Goal: Task Accomplishment & Management: Complete application form

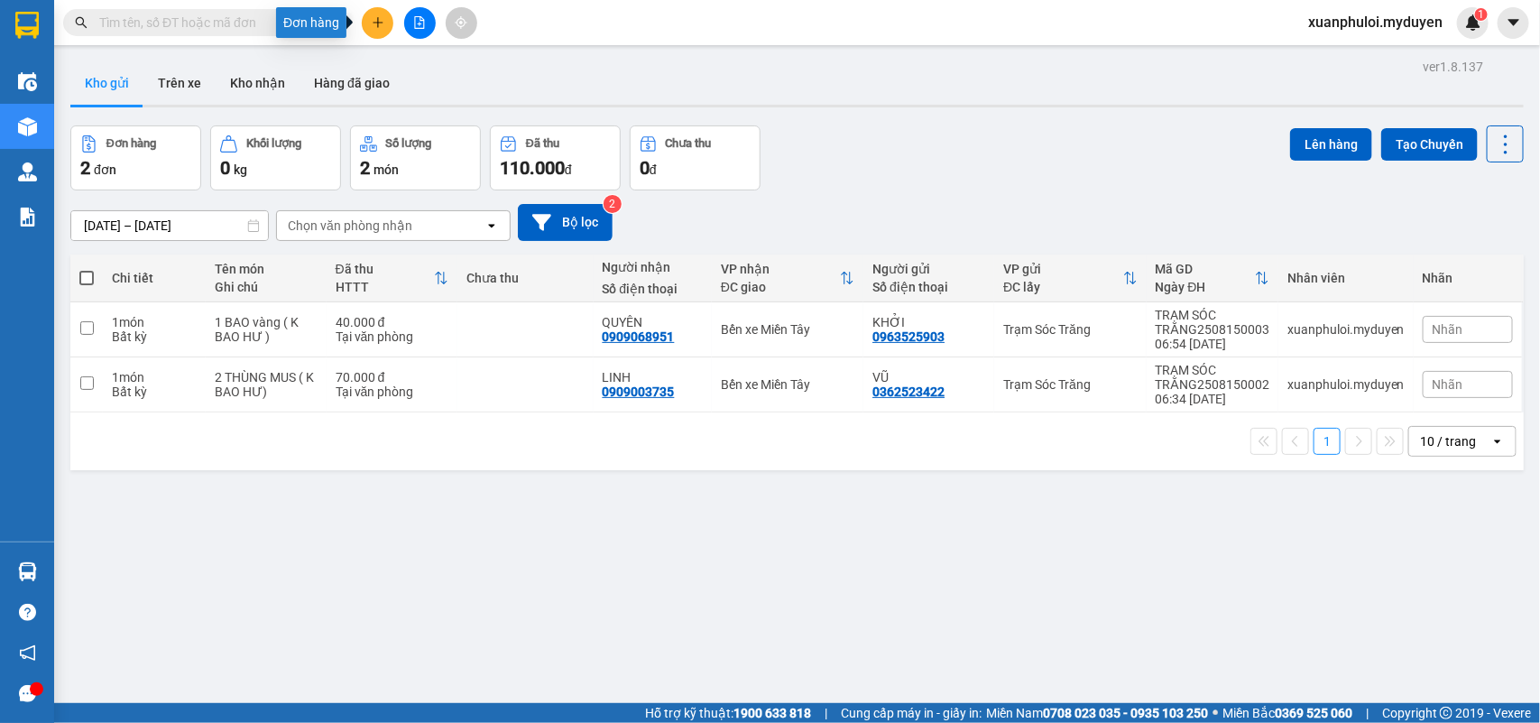
click at [379, 21] on icon "plus" at bounding box center [378, 22] width 13 height 13
click at [427, 52] on div "Tạo đơn hàng" at bounding box center [440, 68] width 135 height 34
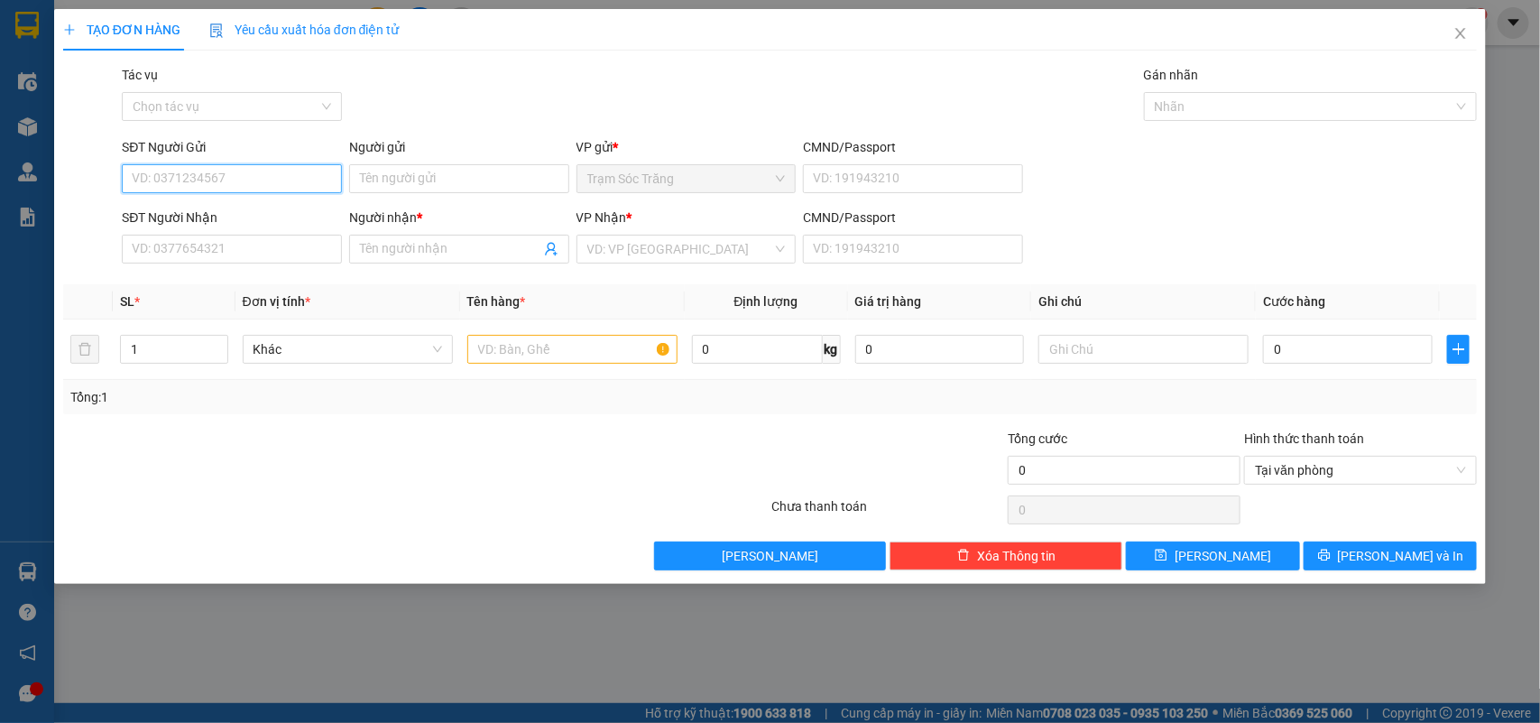
click at [173, 173] on input "SĐT Người Gửi" at bounding box center [232, 178] width 220 height 29
click at [174, 173] on input "9710" at bounding box center [232, 178] width 220 height 29
type input "0971035725"
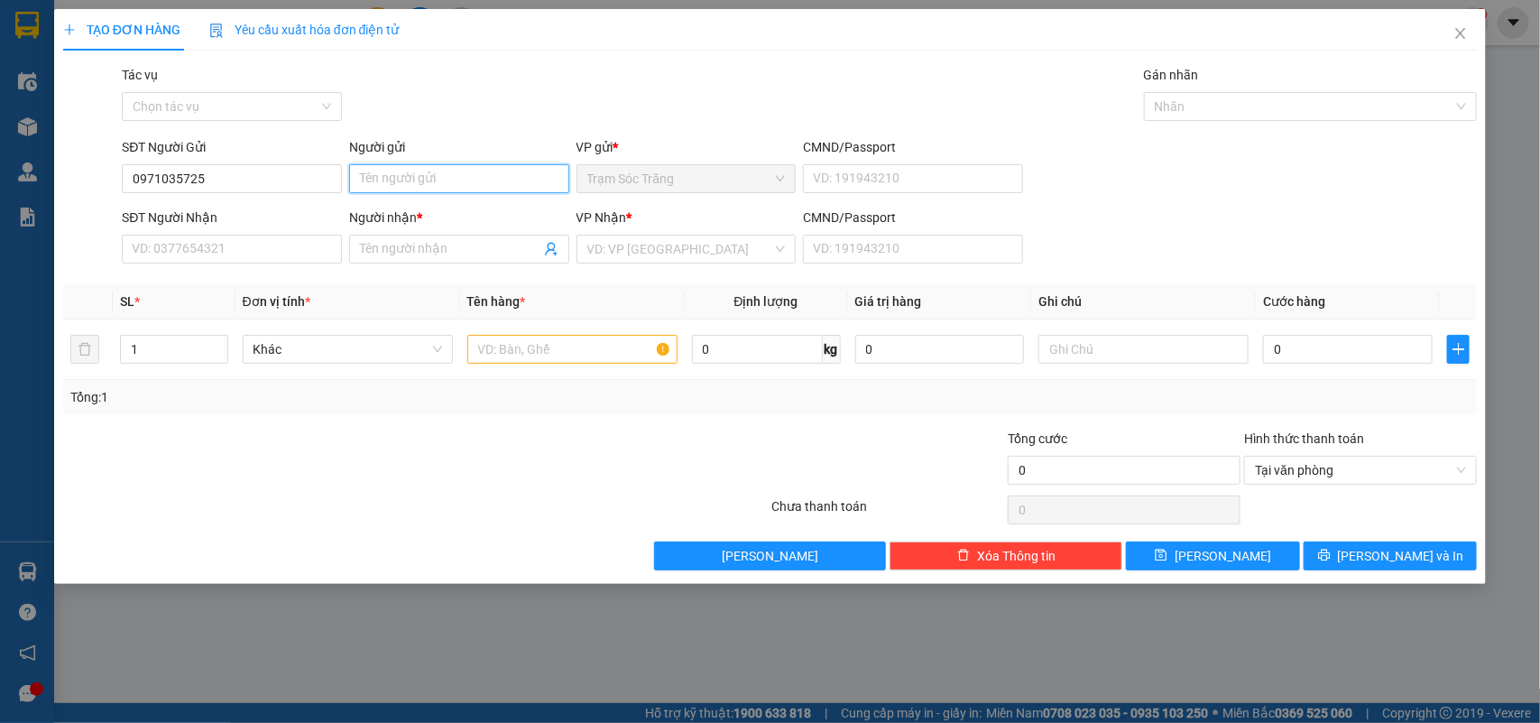
click at [400, 178] on input "Người gửi" at bounding box center [459, 178] width 220 height 29
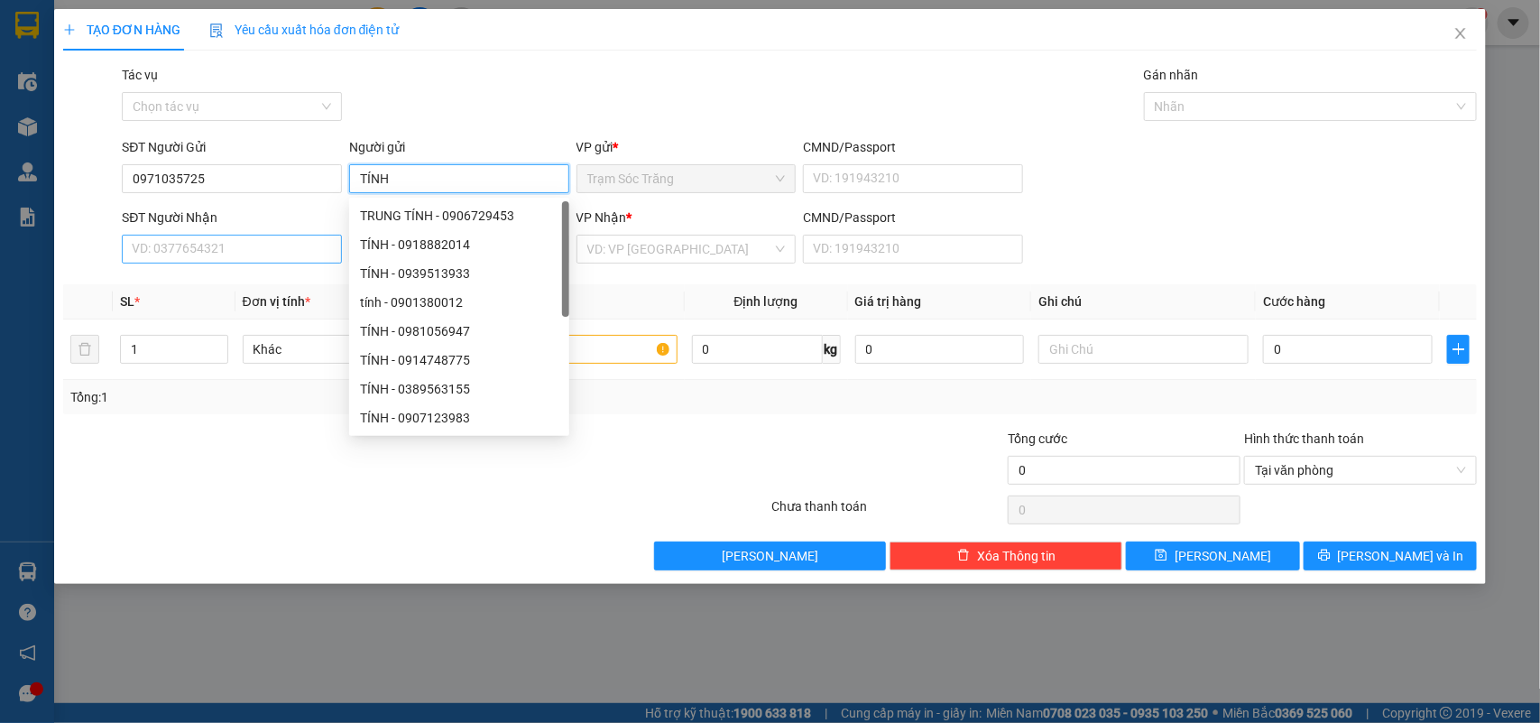
type input "TÍNH"
click at [293, 239] on input "SĐT Người Nhận" at bounding box center [232, 249] width 220 height 29
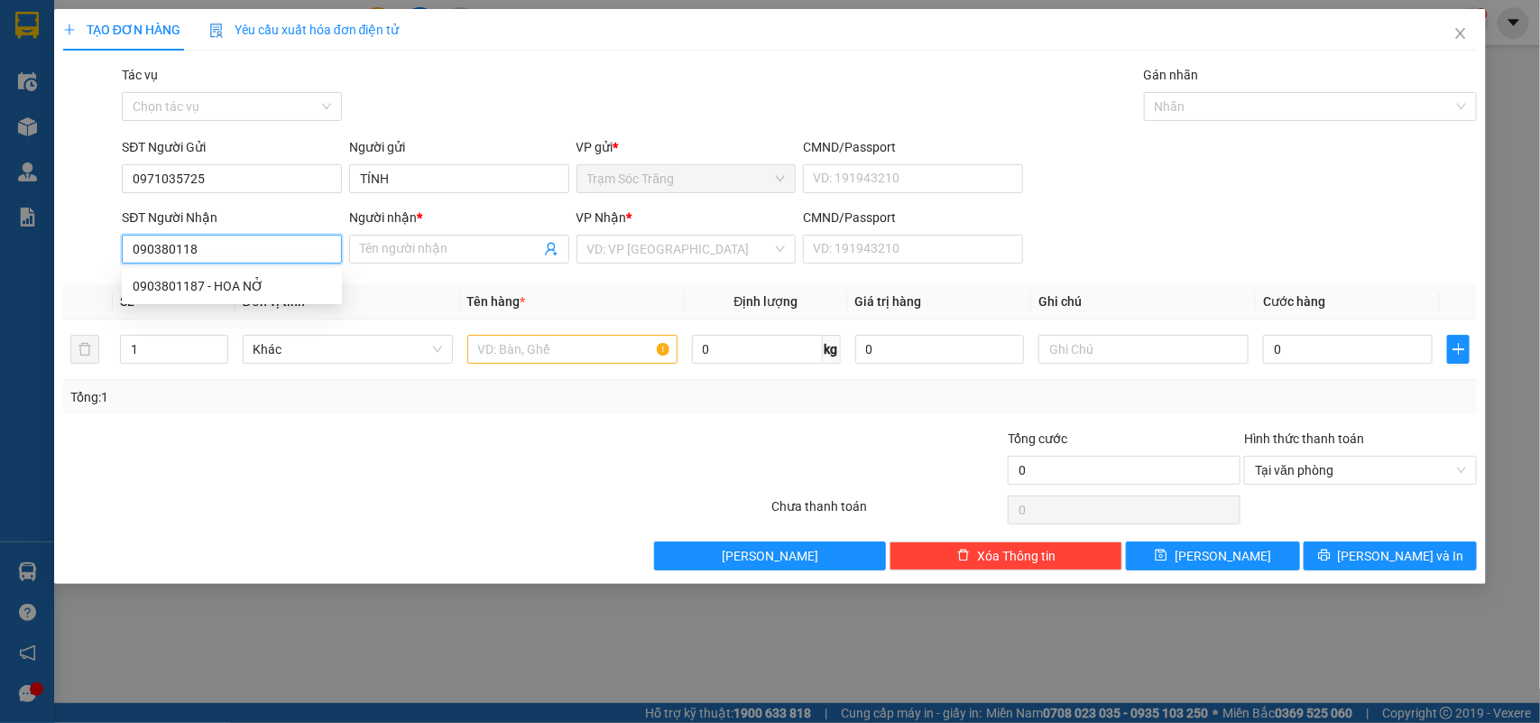
type input "0903801187"
click at [262, 282] on div "0903801187 - HOA NỞ" at bounding box center [232, 286] width 198 height 20
type input "HOA NỞ"
type input "40.000"
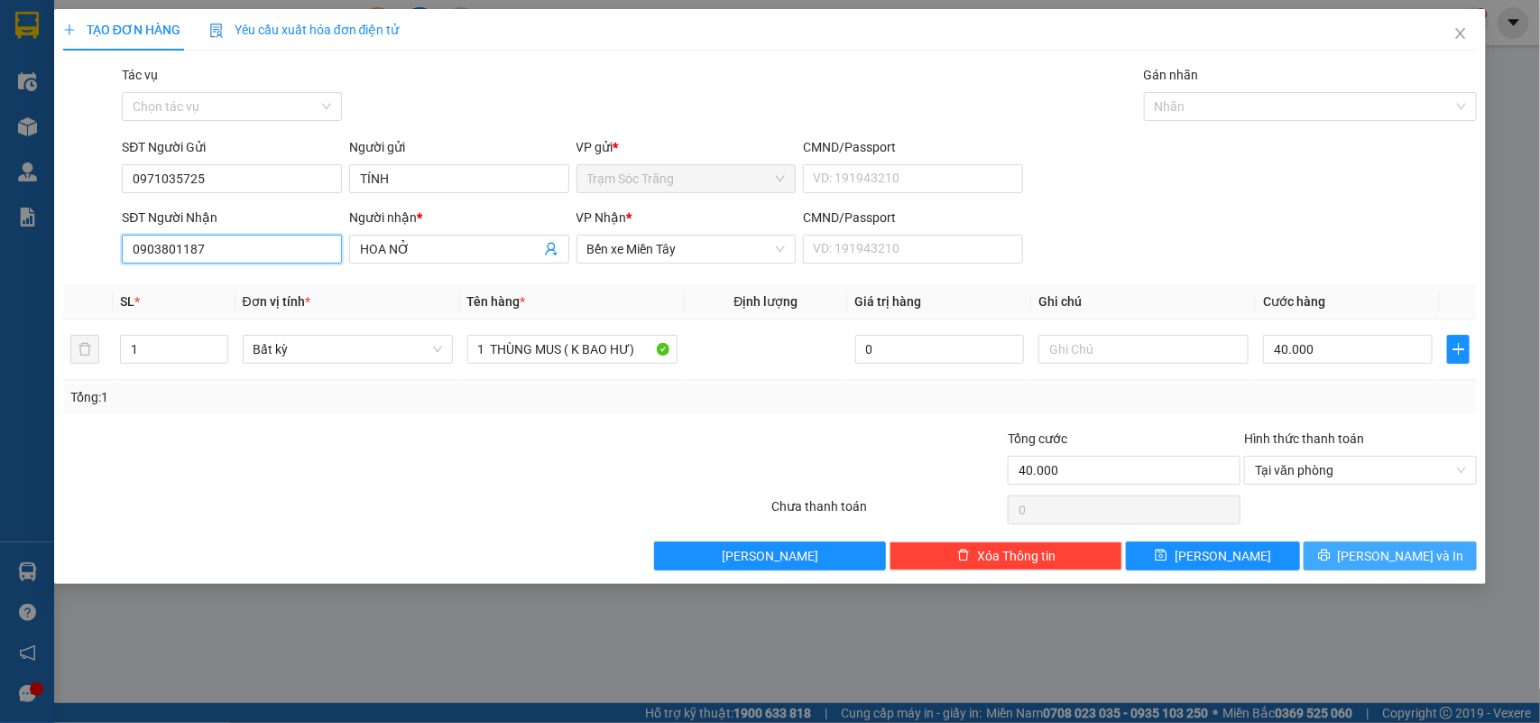
type input "0903801187"
click at [1399, 556] on span "[PERSON_NAME] và In" at bounding box center [1401, 556] width 126 height 20
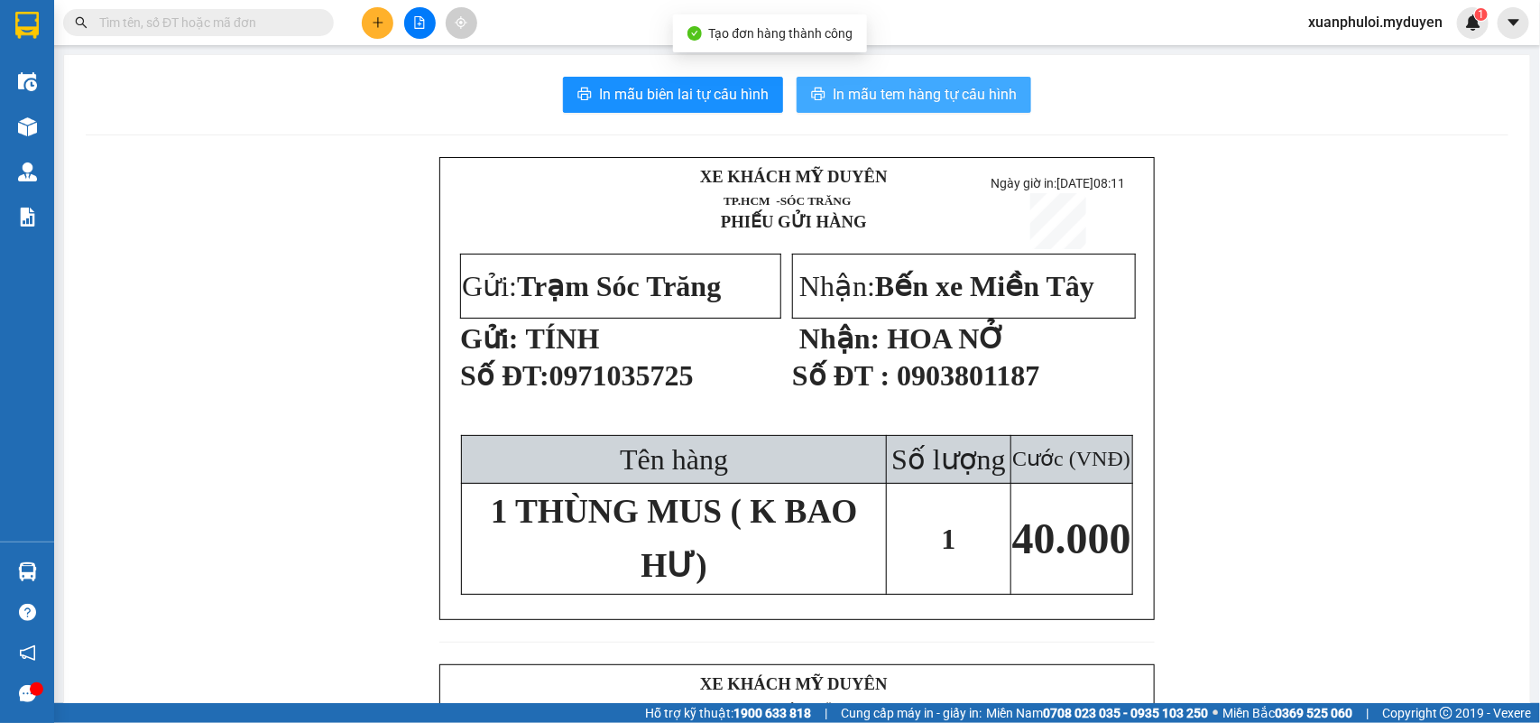
click at [863, 99] on span "In mẫu tem hàng tự cấu hình" at bounding box center [925, 94] width 184 height 23
